Goal: Information Seeking & Learning: Learn about a topic

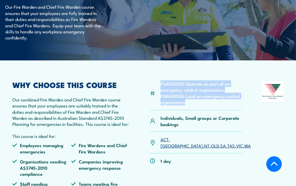
scroll to position [87, 0]
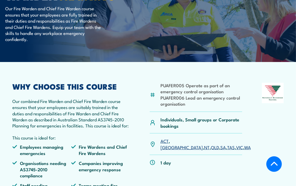
click at [125, 119] on p "Our combined Fire Warden and Chief Fire Warden course ensures that your employe…" at bounding box center [71, 113] width 118 height 31
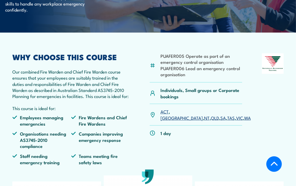
scroll to position [0, 0]
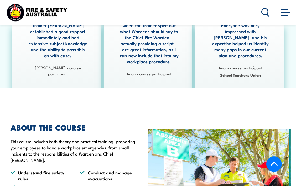
scroll to position [273, 0]
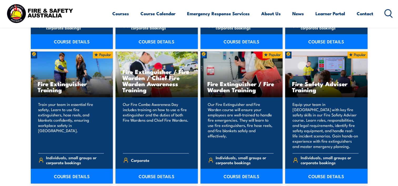
scroll to position [531, 0]
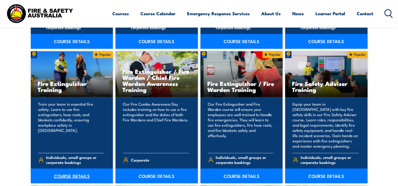
click at [62, 177] on link "COURSE DETAILS" at bounding box center [72, 176] width 82 height 15
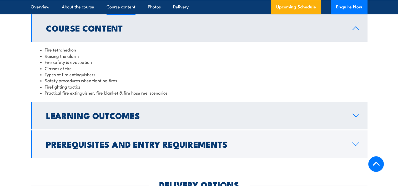
scroll to position [499, 0]
click at [123, 116] on h2 "Learning Outcomes" at bounding box center [195, 114] width 298 height 7
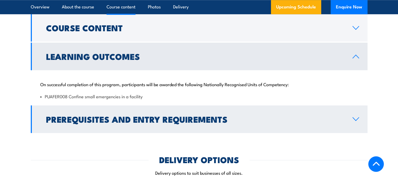
scroll to position [508, 0]
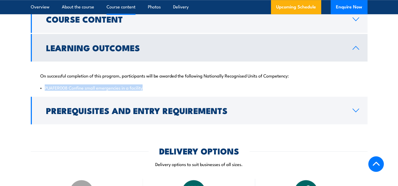
drag, startPoint x: 144, startPoint y: 87, endPoint x: 44, endPoint y: 84, distance: 100.0
click at [44, 85] on li "PUAFER008 Confine small emergencies in a facility" at bounding box center [199, 88] width 318 height 6
copy li "PUAFER008 Confine small emergencies in a facility"
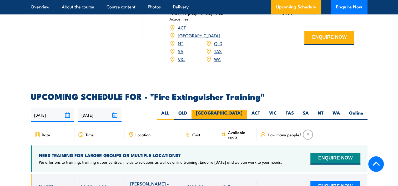
scroll to position [773, 0]
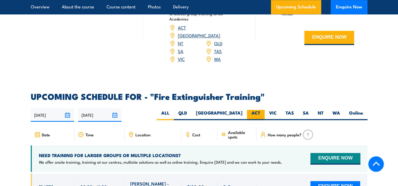
click at [260, 110] on label "ACT" at bounding box center [256, 115] width 18 height 10
click at [260, 110] on input "ACT" at bounding box center [261, 111] width 3 height 3
radio input "true"
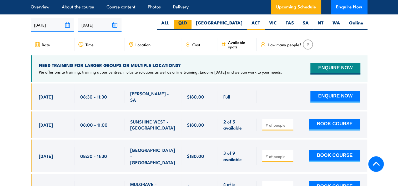
scroll to position [865, 0]
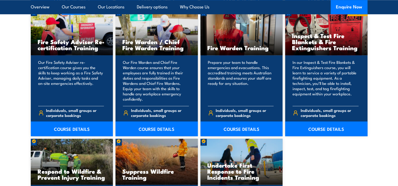
scroll to position [708, 0]
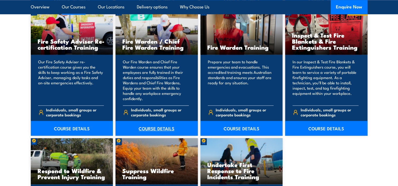
click at [144, 127] on link "COURSE DETAILS" at bounding box center [156, 128] width 82 height 15
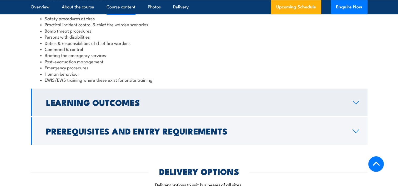
click at [105, 99] on h2 "Learning Outcomes" at bounding box center [195, 102] width 298 height 7
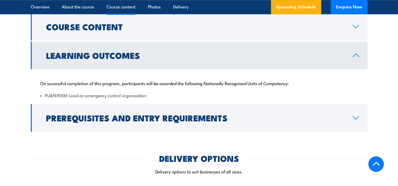
scroll to position [500, 0]
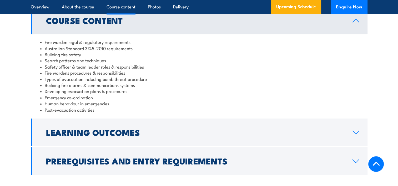
scroll to position [528, 0]
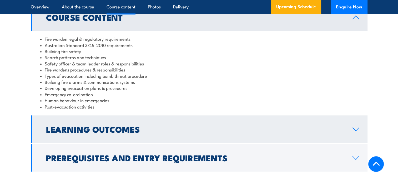
click at [94, 130] on h2 "Learning Outcomes" at bounding box center [195, 128] width 298 height 7
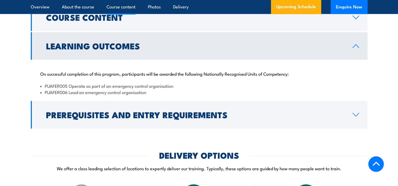
scroll to position [505, 0]
